Goal: Transaction & Acquisition: Book appointment/travel/reservation

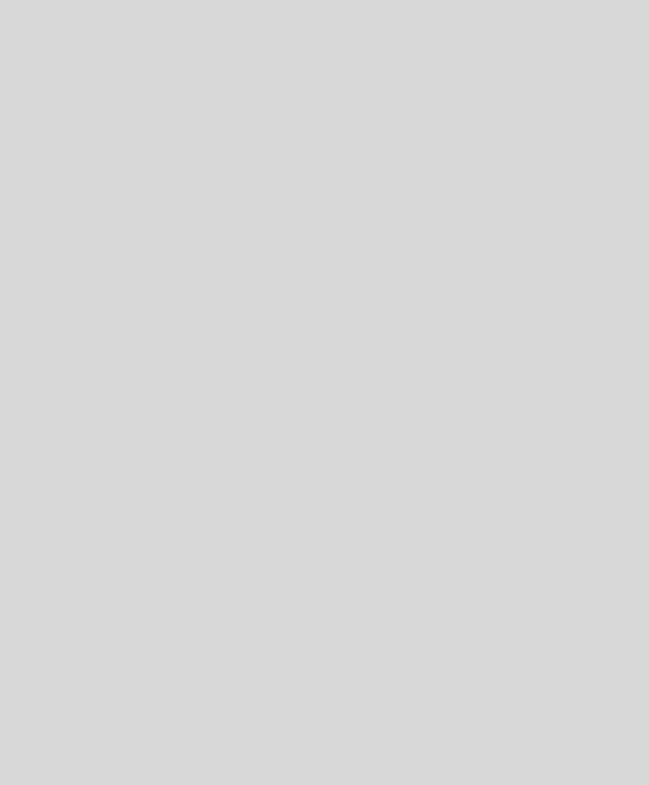
select select "es"
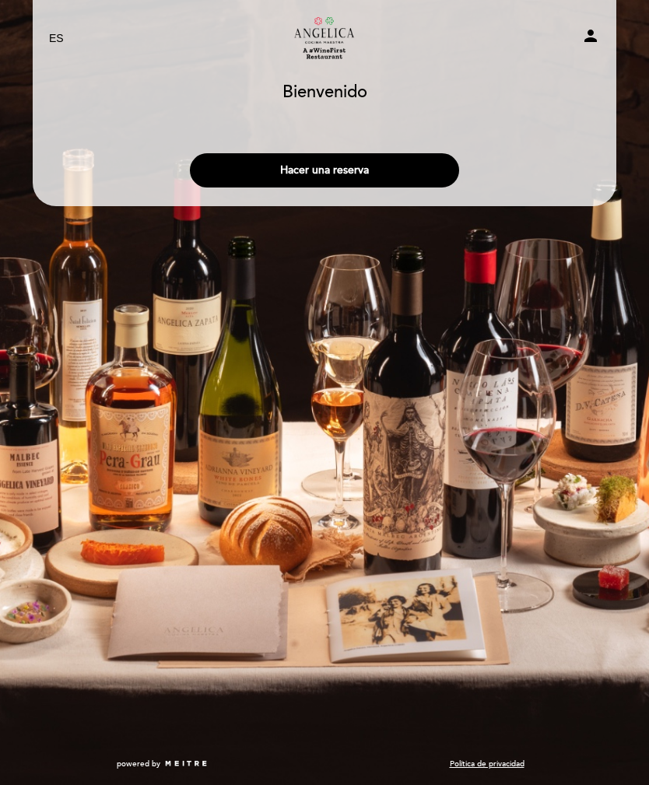
click at [331, 172] on button "Hacer una reserva" at bounding box center [324, 170] width 269 height 34
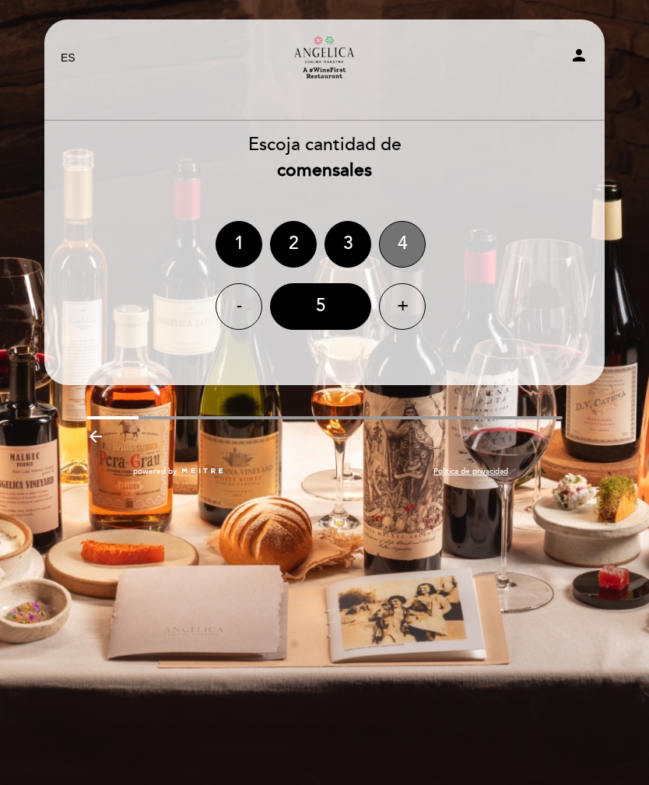
click at [408, 233] on div "4" at bounding box center [402, 244] width 47 height 47
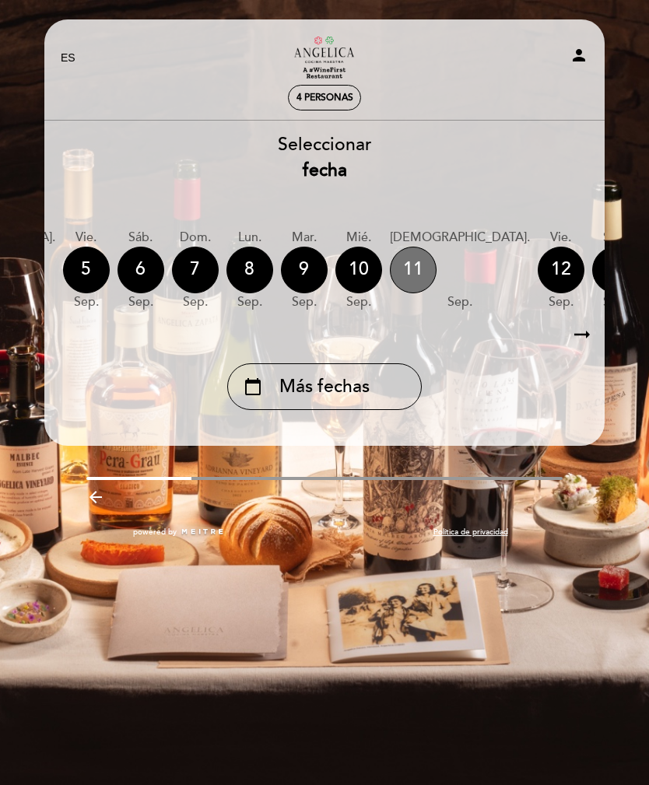
scroll to position [0, 474]
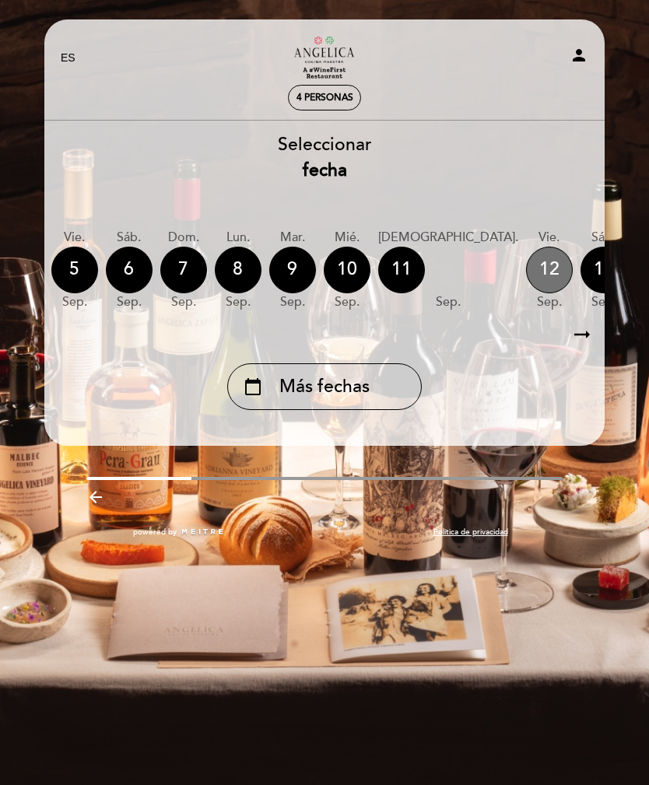
click at [526, 261] on div "12" at bounding box center [549, 270] width 47 height 47
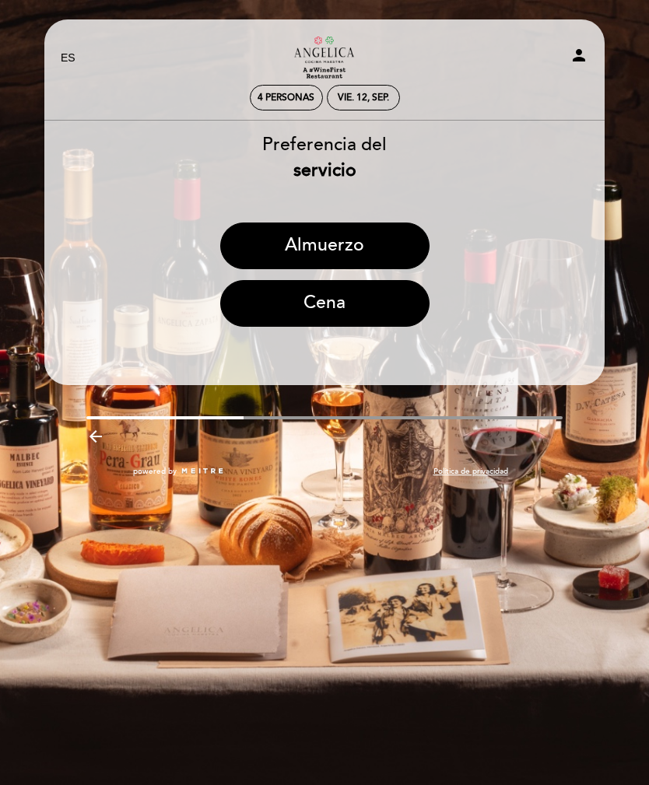
click at [331, 247] on button "Almuerzo" at bounding box center [324, 245] width 209 height 47
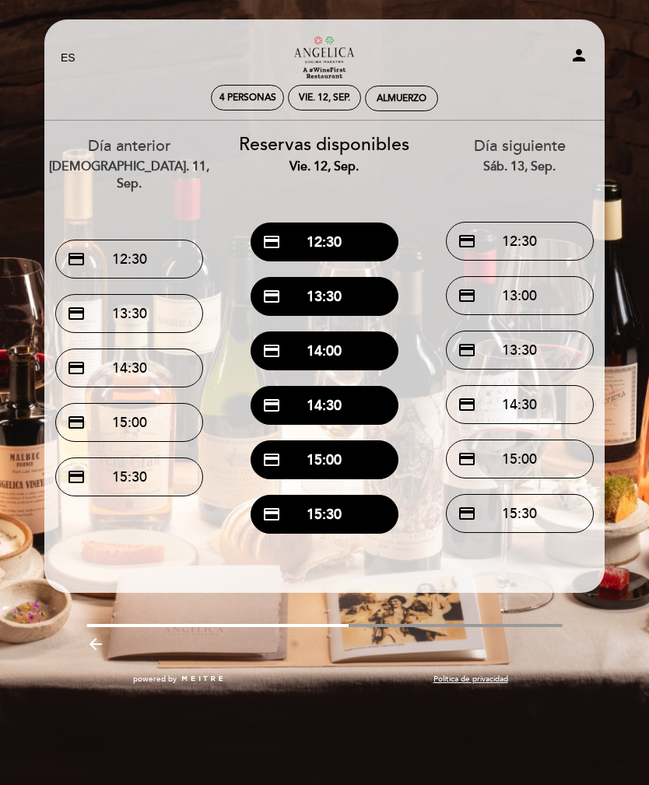
click at [327, 297] on button "credit_card 13:30" at bounding box center [324, 296] width 148 height 39
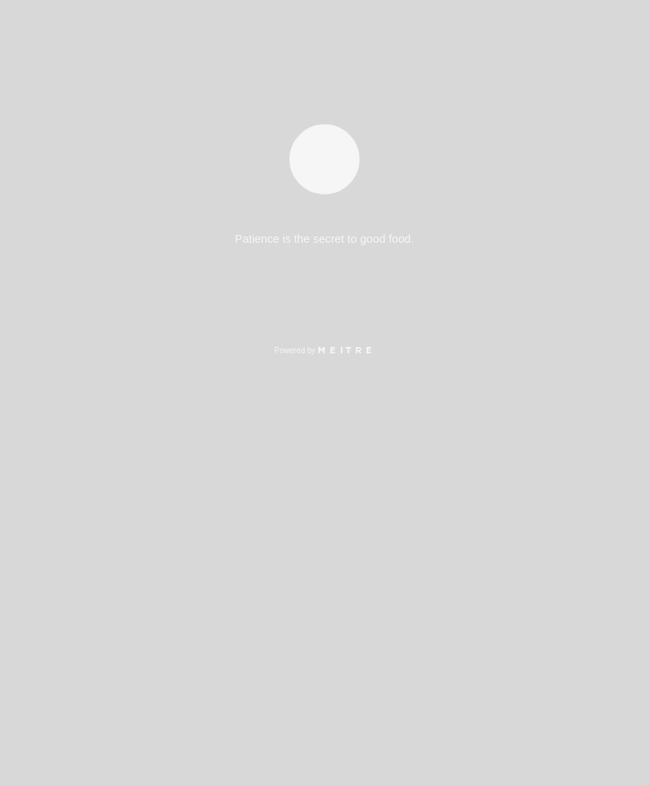
select select "es"
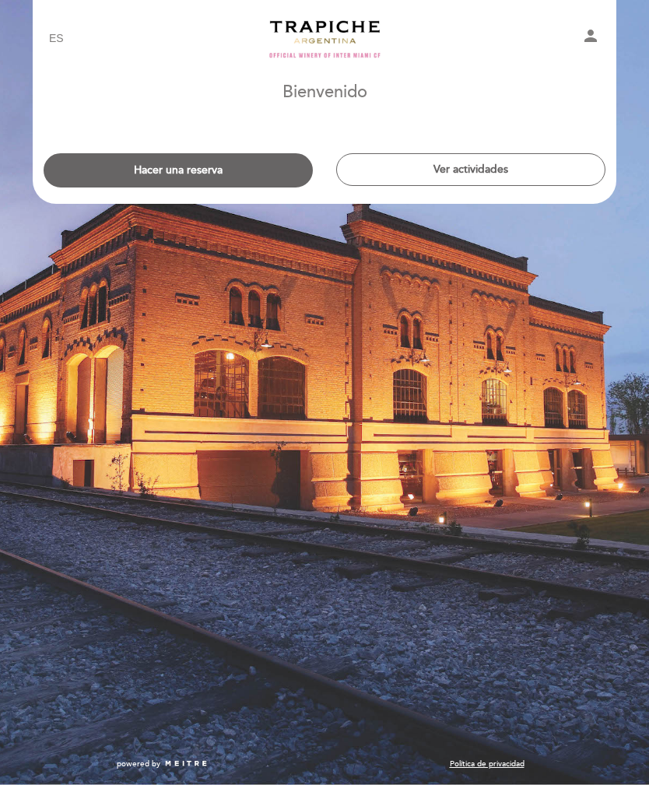
click at [189, 175] on button "Hacer una reserva" at bounding box center [178, 170] width 269 height 34
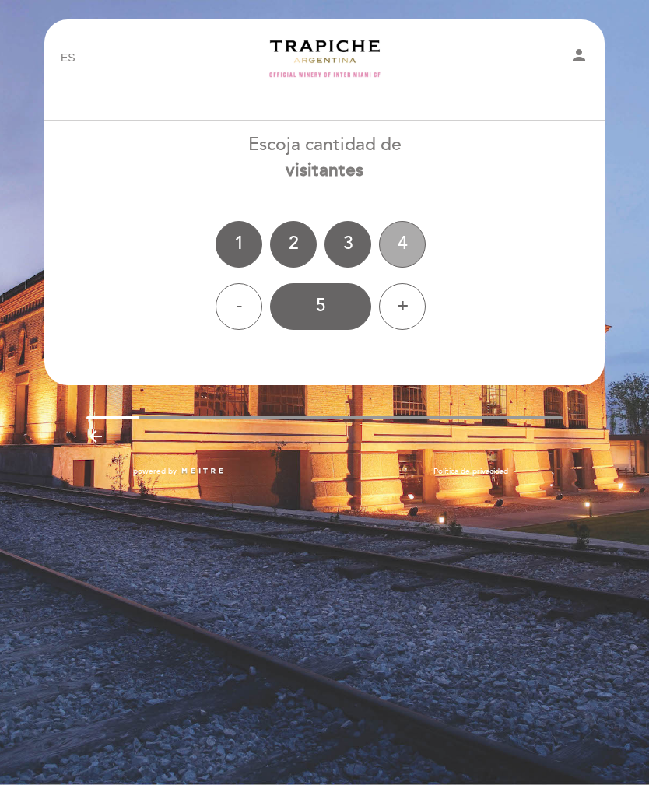
click at [401, 240] on div "4" at bounding box center [402, 244] width 47 height 47
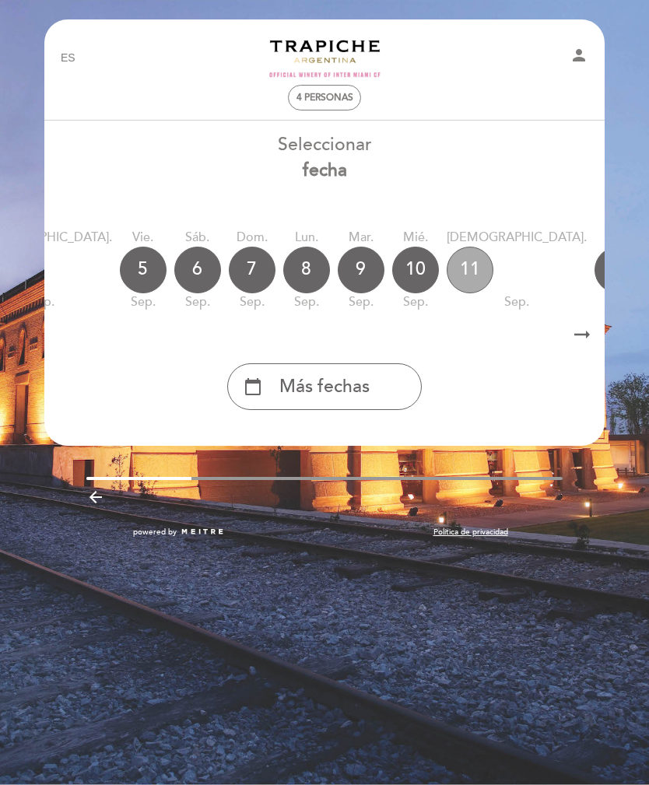
scroll to position [0, 406]
click at [593, 268] on div "12" at bounding box center [616, 270] width 47 height 47
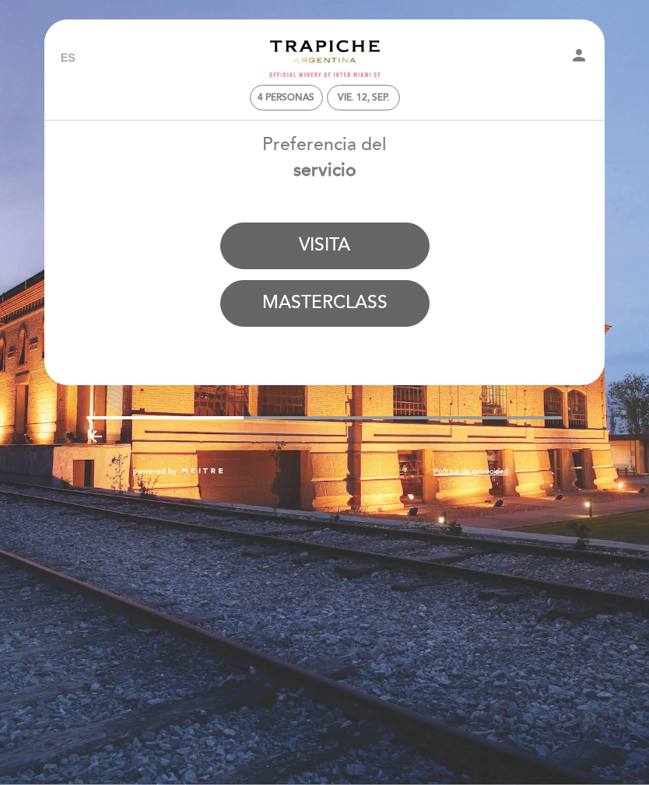
click at [337, 242] on button "VISITA" at bounding box center [324, 245] width 209 height 47
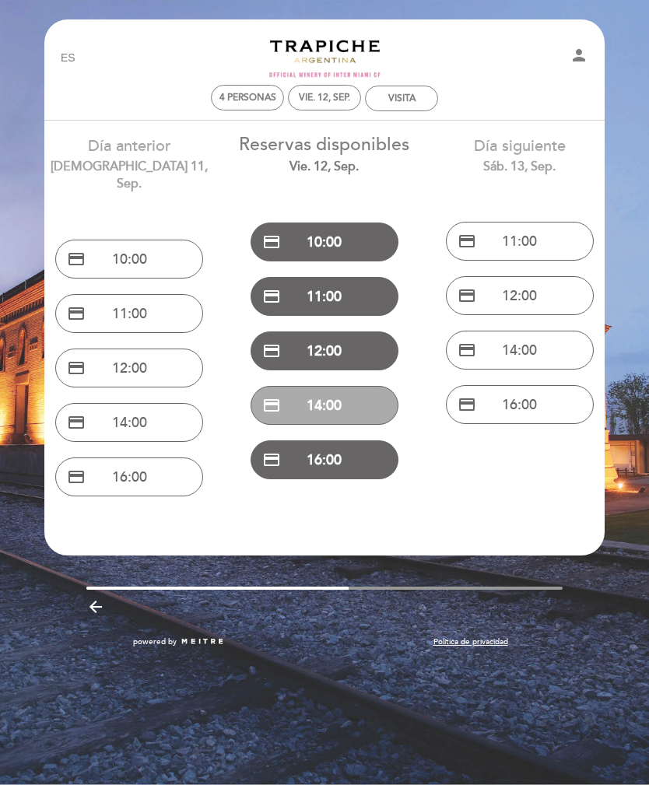
click at [322, 397] on button "credit_card 14:00" at bounding box center [324, 405] width 148 height 39
